Goal: Task Accomplishment & Management: Manage account settings

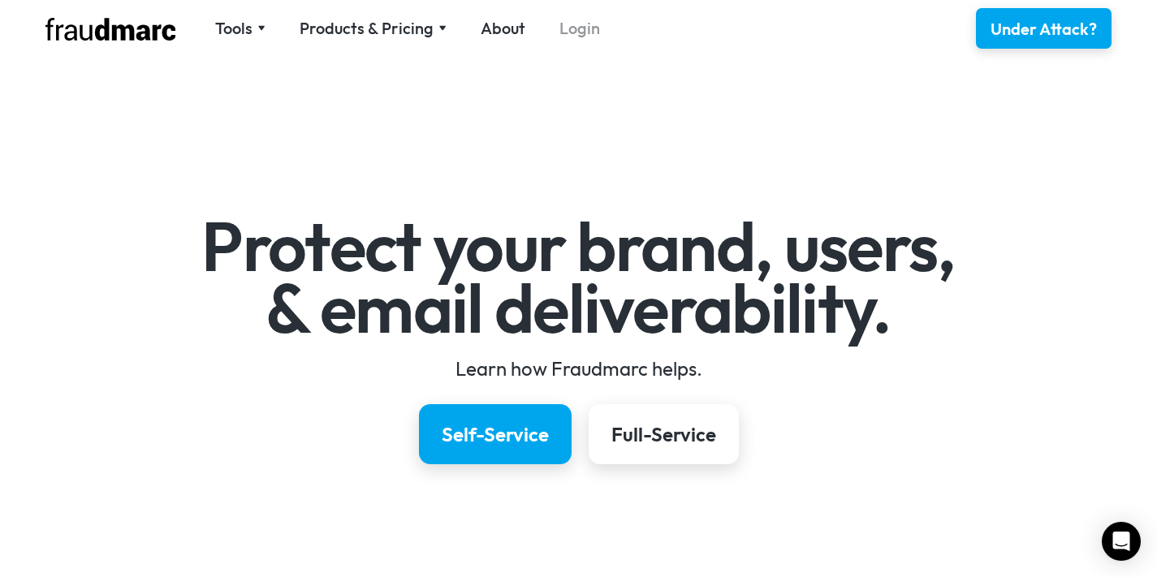
click at [582, 28] on link "Login" at bounding box center [580, 28] width 41 height 23
click at [571, 26] on link "Login" at bounding box center [580, 28] width 41 height 23
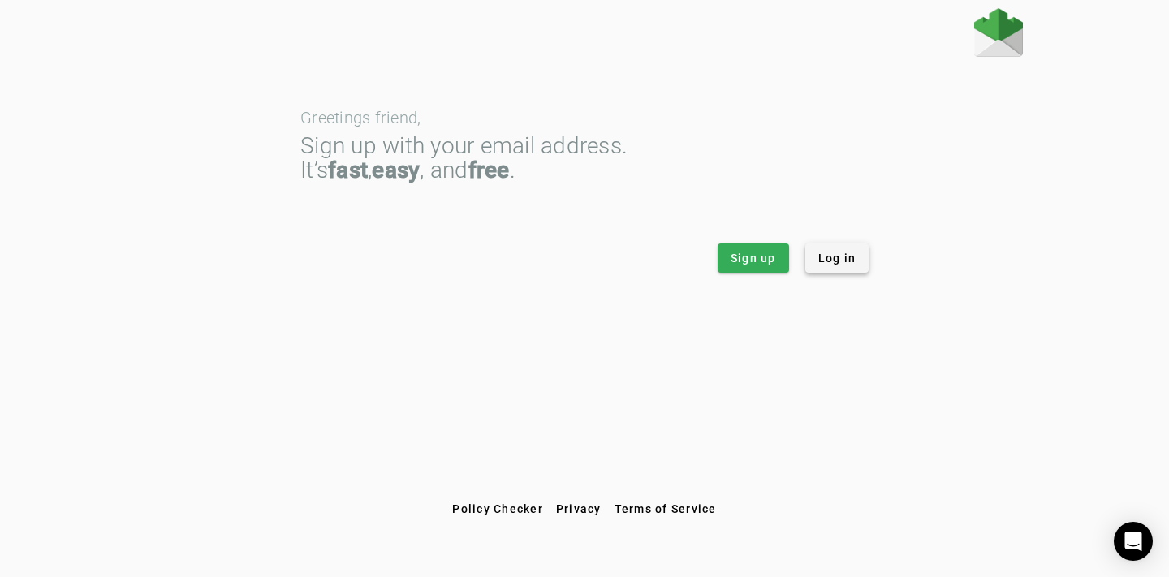
click at [828, 257] on span "Log in" at bounding box center [838, 258] width 38 height 16
click at [820, 261] on span "Log in" at bounding box center [838, 258] width 38 height 16
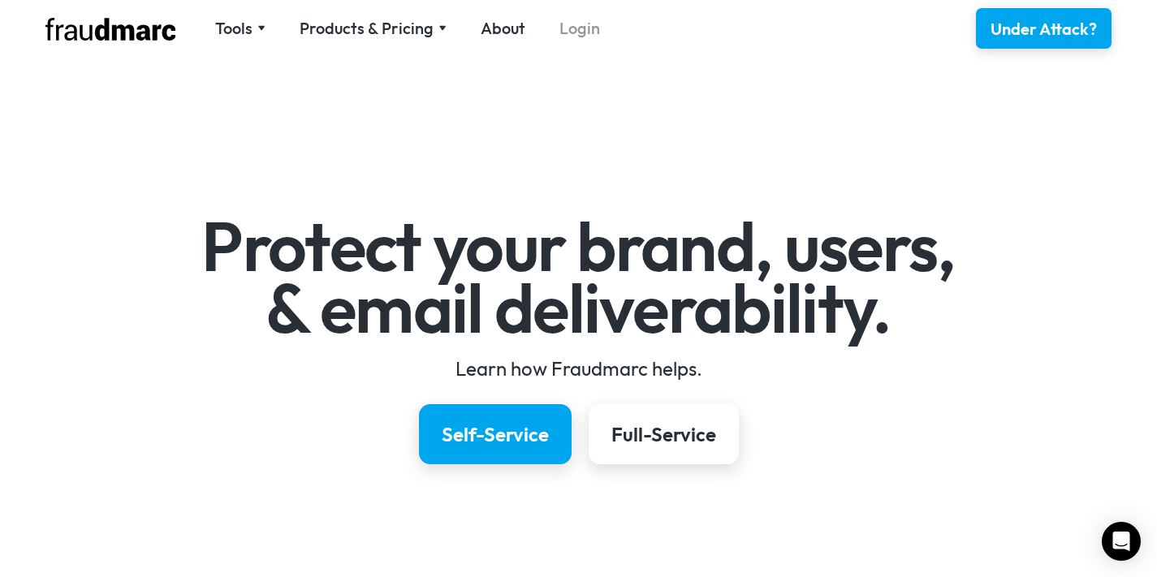
click at [573, 31] on link "Login" at bounding box center [580, 28] width 41 height 23
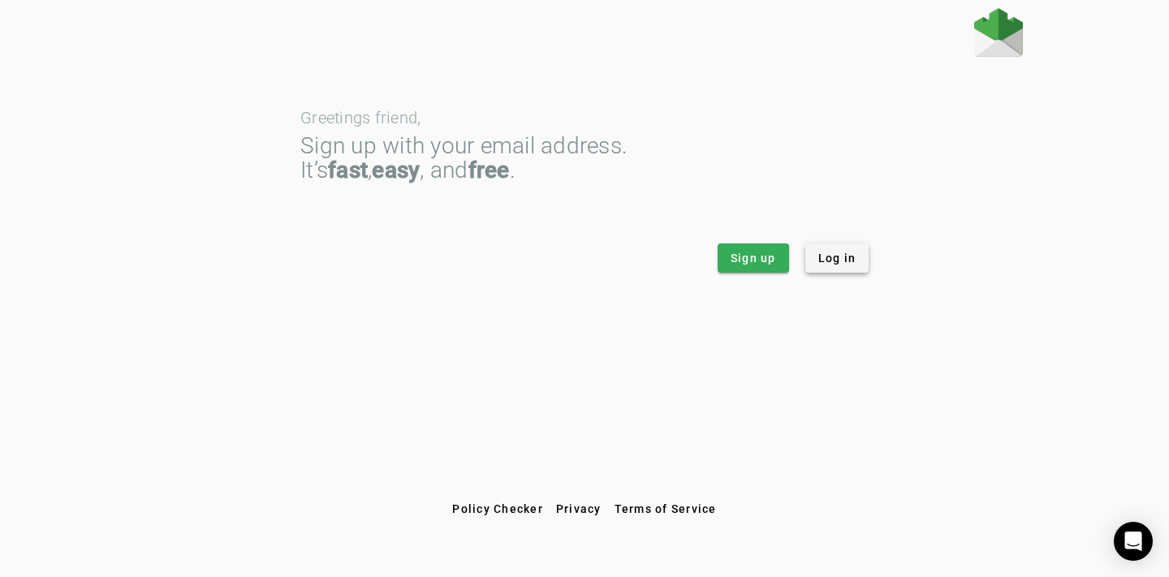
click at [853, 267] on span at bounding box center [838, 258] width 64 height 39
